Goal: Transaction & Acquisition: Subscribe to service/newsletter

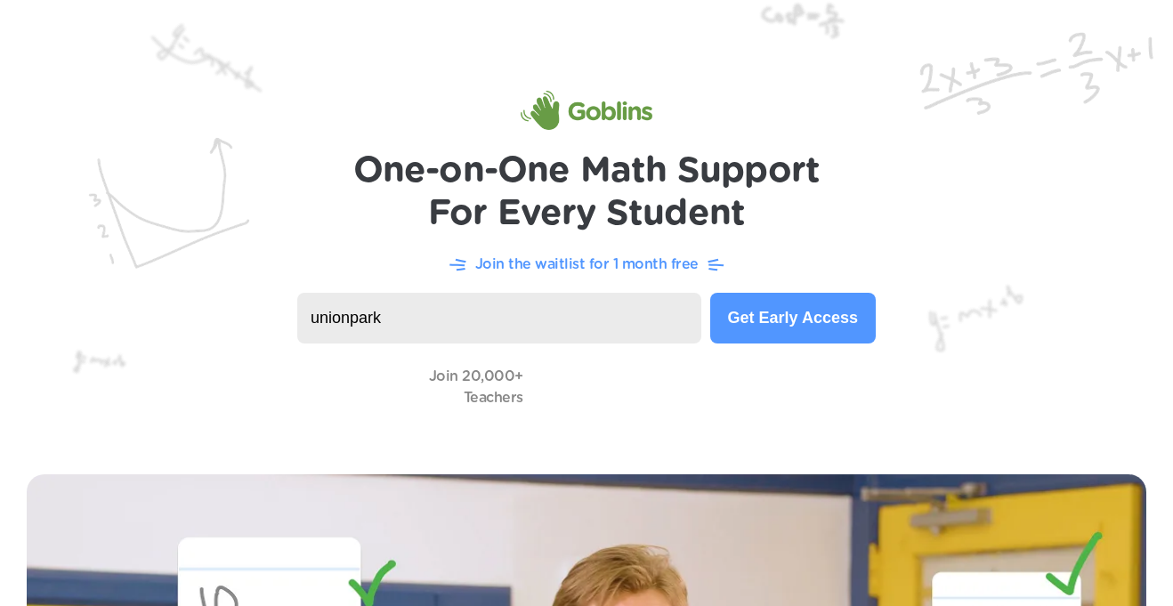
click at [769, 295] on button "Get Early Access" at bounding box center [793, 318] width 166 height 51
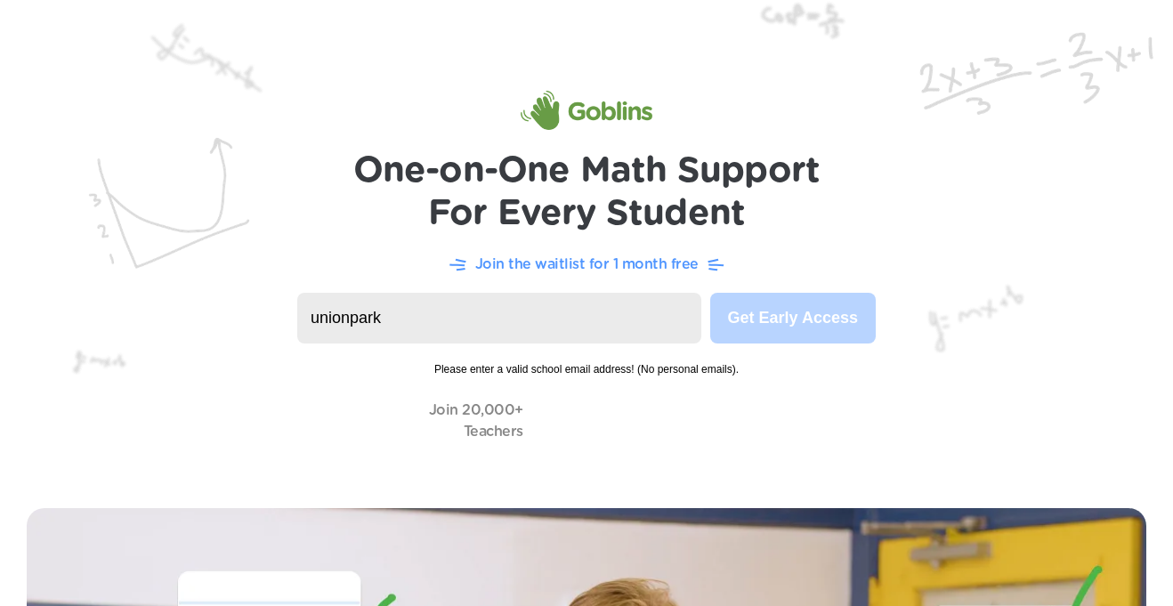
click at [592, 336] on input "unionpark" at bounding box center [499, 318] width 404 height 51
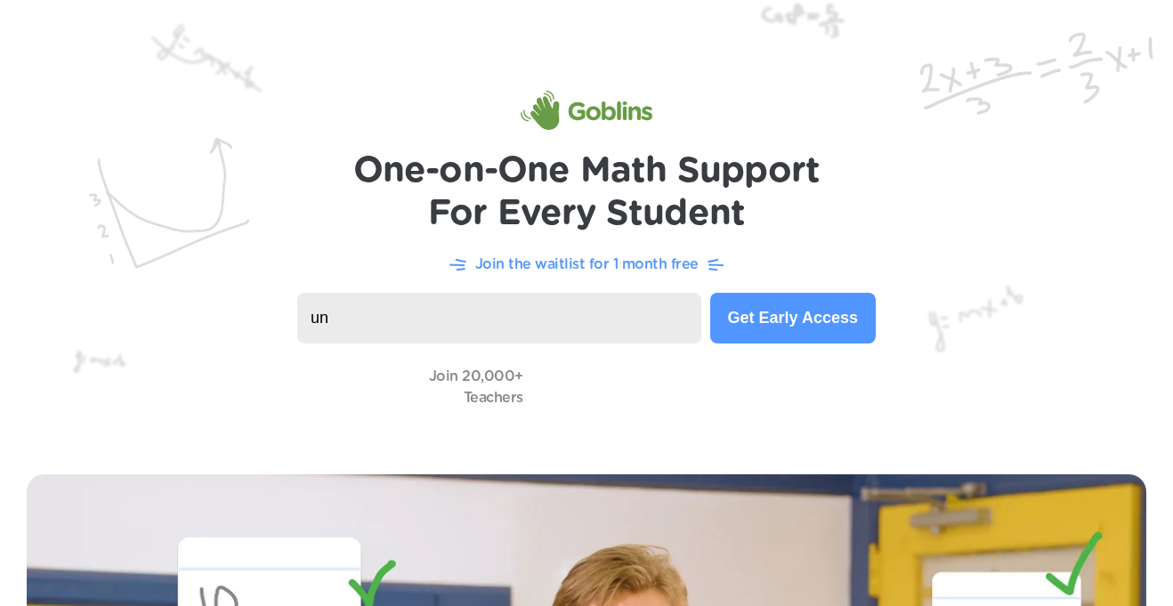
type input "u"
type input "n"
click at [785, 311] on button "Get Early Access" at bounding box center [793, 318] width 166 height 51
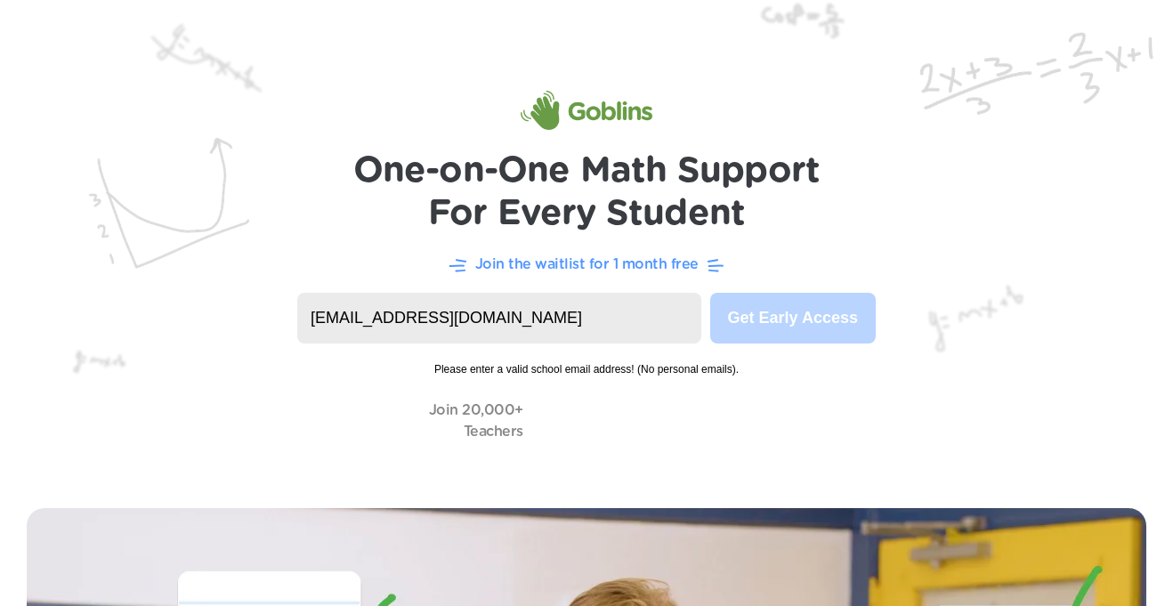
click at [603, 365] on span "Please enter a valid school email address! (No personal emails)." at bounding box center [586, 361] width 578 height 34
click at [596, 325] on input "[EMAIL_ADDRESS][DOMAIN_NAME]" at bounding box center [499, 318] width 404 height 51
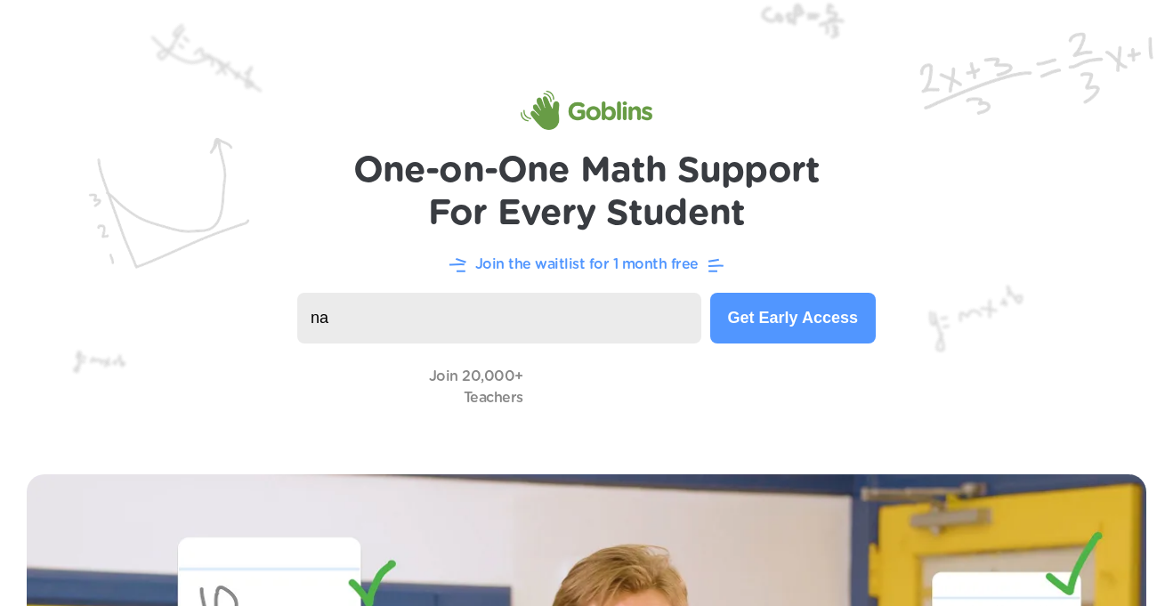
type input "n"
click at [816, 300] on button "Get Early Access" at bounding box center [793, 318] width 166 height 51
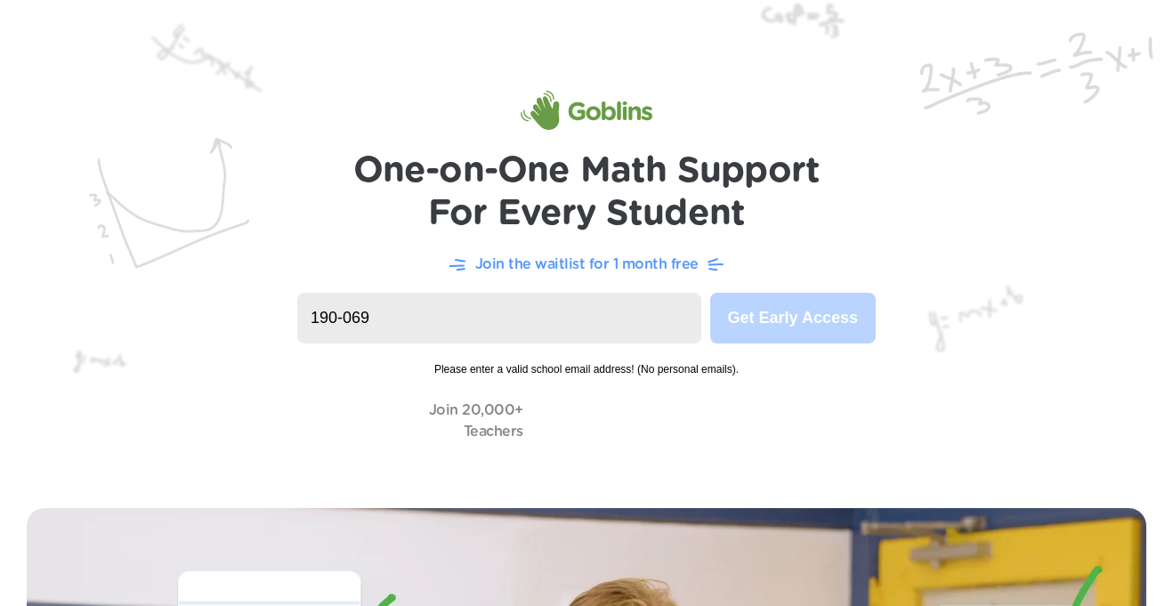
click at [816, 386] on img at bounding box center [586, 240] width 1173 height 481
click at [948, 357] on img at bounding box center [586, 240] width 1173 height 481
click at [630, 311] on input "190-069" at bounding box center [499, 318] width 404 height 51
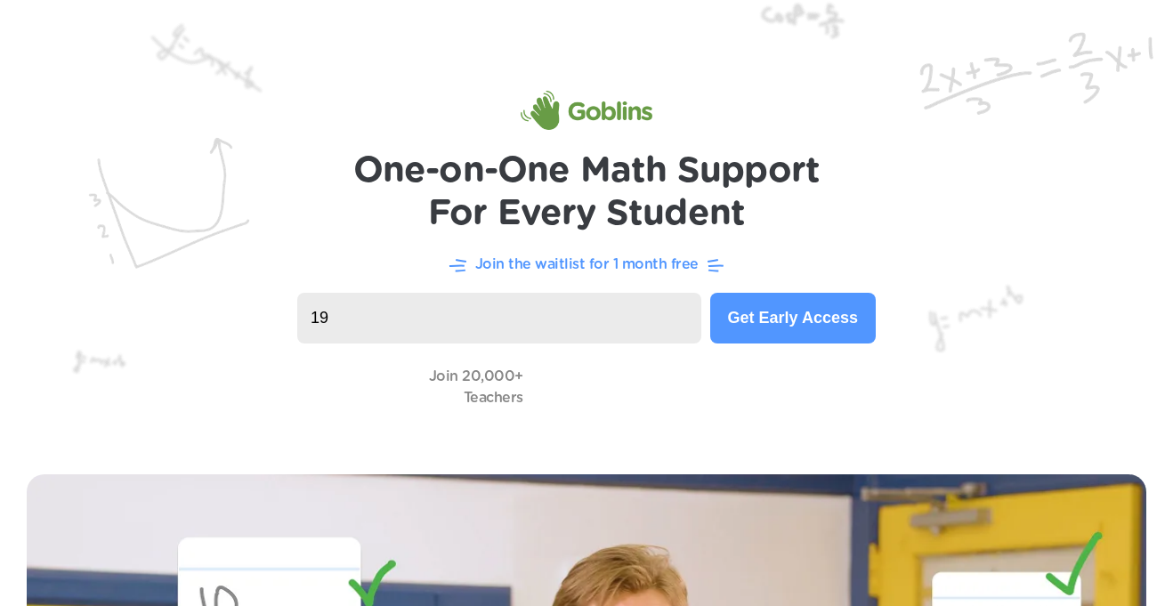
type input "1"
